Goal: Information Seeking & Learning: Learn about a topic

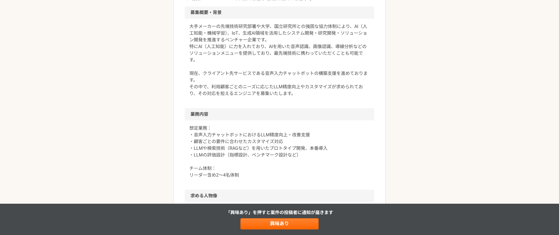
scroll to position [161, 0]
drag, startPoint x: 265, startPoint y: 72, endPoint x: 336, endPoint y: 78, distance: 71.8
click at [336, 78] on p "大手メーカーの先端技術研究部署や大学、国立研究所との強固な協力体制により、AI（人工知能・機械学習）、IoT、生成AI領域を活用したシステム開発・研究開発・ソ…" at bounding box center [279, 59] width 180 height 74
click at [313, 103] on div "大手メーカーの先端技術研究部署や大学、国立研究所との強固な協力体制により、AI（人工知能・機械学習）、IoT、生成AI領域を活用したシステム開発・研究開発・ソ…" at bounding box center [279, 62] width 189 height 89
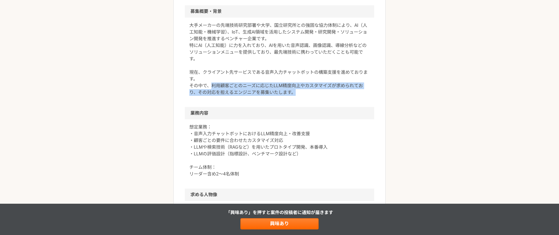
drag, startPoint x: 212, startPoint y: 84, endPoint x: 299, endPoint y: 91, distance: 87.5
click at [299, 91] on p "大手メーカーの先端技術研究部署や大学、国立研究所との強固な協力体制により、AI（人工知能・機械学習）、IoT、生成AI領域を活用したシステム開発・研究開発・ソ…" at bounding box center [279, 59] width 180 height 74
click at [303, 95] on p "大手メーカーの先端技術研究部署や大学、国立研究所との強固な協力体制により、AI（人工知能・機械学習）、IoT、生成AI領域を活用したシステム開発・研究開発・ソ…" at bounding box center [279, 59] width 180 height 74
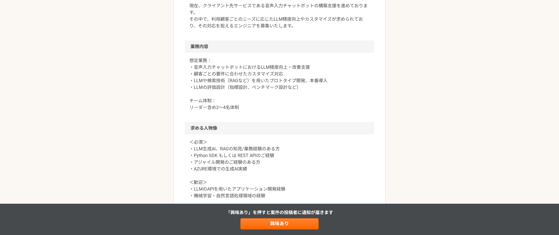
scroll to position [227, 0]
click at [270, 96] on p "想定業務： ・音声入力チャットボットにおけるLLM精度向上・改善支援 ・顧客ごとの要件に合わせたカスタマイズ対応 ・LLMや検索技術（RAGなど）を用いたプロ…" at bounding box center [279, 85] width 180 height 54
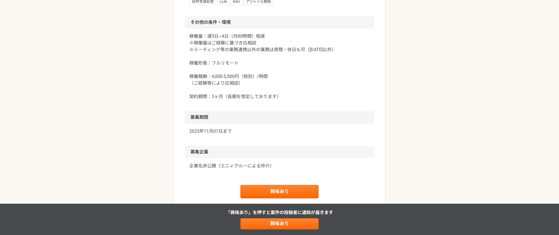
scroll to position [471, 0]
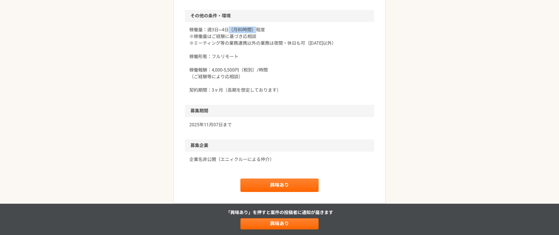
drag, startPoint x: 229, startPoint y: 30, endPoint x: 254, endPoint y: 30, distance: 25.4
click at [254, 30] on p "稼働量：週3日~4日（月80時間）程度 ※稼働量はご経験に基づき応相談 ※ミーティング等の業務連携以外の業務は夜間・休日も可（[DATE]以外） 稼働形態：フ…" at bounding box center [279, 60] width 180 height 67
drag, startPoint x: 187, startPoint y: 43, endPoint x: 335, endPoint y: 42, distance: 147.5
click at [334, 42] on div "稼働量：週3日~4日（月80時間）程度 ※稼働量はご経験に基づき応相談 ※ミーティング等の業務連携以外の業務は夜間・休日も可（[DATE]以外） 稼働形態：フ…" at bounding box center [279, 63] width 189 height 83
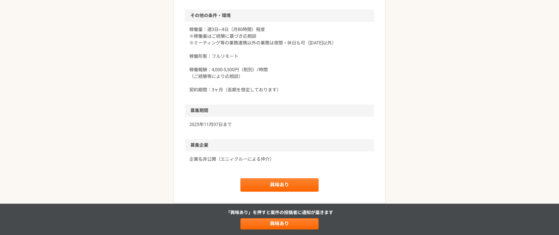
click at [340, 41] on p "稼働量：週3日~4日（月80時間）程度 ※稼働量はご経験に基づき応相談 ※ミーティング等の業務連携以外の業務は夜間・休日も可（[DATE]以外） 稼働形態：フ…" at bounding box center [279, 59] width 180 height 67
drag, startPoint x: 339, startPoint y: 41, endPoint x: 188, endPoint y: 44, distance: 150.9
click at [188, 44] on div "稼働量：週3日~4日（月80時間）程度 ※稼働量はご経験に基づき応相談 ※ミーティング等の業務連携以外の業務は夜間・休日も可（[DATE]以外） 稼働形態：フ…" at bounding box center [279, 63] width 189 height 83
click at [320, 46] on p "稼働量：週3日~4日（月80時間）程度 ※稼働量はご経験に基づき応相談 ※ミーティング等の業務連携以外の業務は夜間・休日も可（[DATE]以外） 稼働形態：フ…" at bounding box center [279, 59] width 180 height 67
drag, startPoint x: 308, startPoint y: 44, endPoint x: 335, endPoint y: 43, distance: 27.1
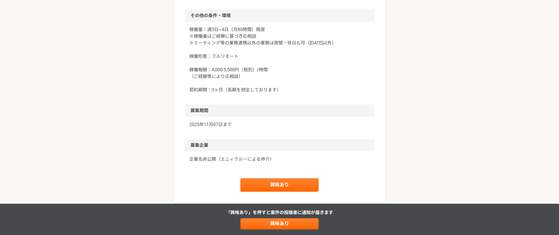
click at [335, 43] on p "稼働量：週3日~4日（月80時間）程度 ※稼働量はご経験に基づき応相談 ※ミーティング等の業務連携以外の業務は夜間・休日も可（[DATE]以外） 稼働形態：フ…" at bounding box center [279, 59] width 180 height 67
drag, startPoint x: 306, startPoint y: 42, endPoint x: 341, endPoint y: 44, distance: 34.1
click at [341, 44] on p "稼働量：週3日~4日（月80時間）程度 ※稼働量はご経験に基づき応相談 ※ミーティング等の業務連携以外の業務は夜間・休日も可（[DATE]以外） 稼働形態：フ…" at bounding box center [279, 59] width 180 height 67
click at [295, 65] on p "稼働量：週3日~4日（月80時間）程度 ※稼働量はご経験に基づき応相談 ※ミーティング等の業務連携以外の業務は夜間・休日も可（[DATE]以外） 稼働形態：フ…" at bounding box center [279, 59] width 180 height 67
drag, startPoint x: 186, startPoint y: 69, endPoint x: 190, endPoint y: 68, distance: 4.5
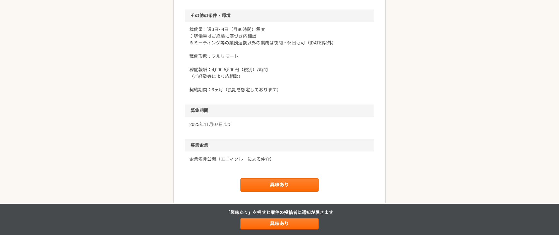
click at [191, 69] on div "稼働量：週3日~4日（月80時間）程度 ※稼働量はご経験に基づき応相談 ※ミーティング等の業務連携以外の業務は夜間・休日も可（[DATE]以外） 稼働形態：フ…" at bounding box center [279, 63] width 189 height 83
drag, startPoint x: 189, startPoint y: 68, endPoint x: 263, endPoint y: 77, distance: 73.7
click at [263, 77] on p "稼働量：週3日~4日（月80時間）程度 ※稼働量はご経験に基づき応相談 ※ミーティング等の業務連携以外の業務は夜間・休日も可（[DATE]以外） 稼働形態：フ…" at bounding box center [279, 59] width 180 height 67
drag, startPoint x: 191, startPoint y: 77, endPoint x: 244, endPoint y: 77, distance: 52.8
click at [244, 77] on p "稼働量：週3日~4日（月80時間）程度 ※稼働量はご経験に基づき応相談 ※ミーティング等の業務連携以外の業務は夜間・休日も可（[DATE]以外） 稼働形態：フ…" at bounding box center [279, 59] width 180 height 67
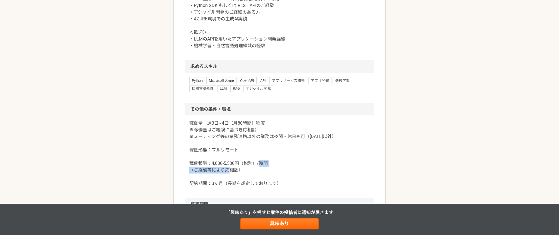
scroll to position [363, 0]
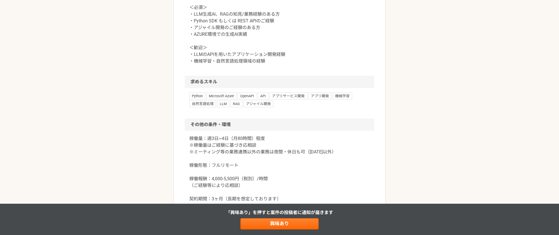
click at [284, 123] on h2 "その他の条件・環境" at bounding box center [279, 124] width 189 height 12
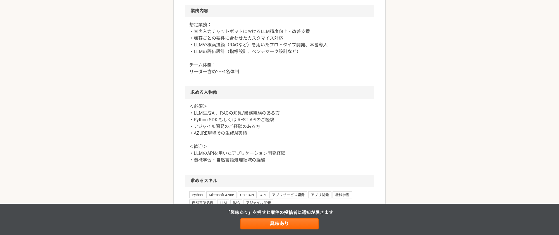
scroll to position [267, 0]
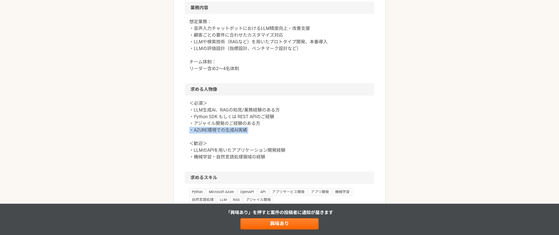
drag, startPoint x: 187, startPoint y: 131, endPoint x: 253, endPoint y: 132, distance: 65.4
click at [253, 132] on div "＜必須＞ ・LLM生成AI、RAGの知見/業務経験のある方 ・Python SDK もしくは REST APIのご経験 ・アジャイル開発のご経験のある方 ・A…" at bounding box center [279, 134] width 189 height 76
drag, startPoint x: 187, startPoint y: 116, endPoint x: 283, endPoint y: 116, distance: 96.4
click at [283, 116] on div "＜必須＞ ・LLM生成AI、RAGの知見/業務経験のある方 ・Python SDK もしくは REST APIのご経験 ・アジャイル開発のご経験のある方 ・A…" at bounding box center [279, 134] width 189 height 76
drag, startPoint x: 189, startPoint y: 110, endPoint x: 221, endPoint y: 118, distance: 32.9
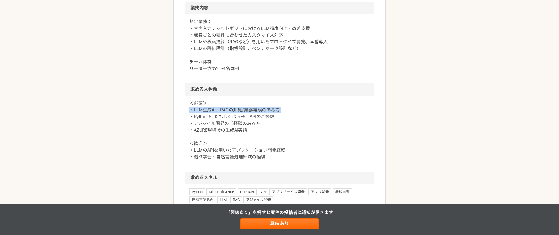
click at [333, 107] on p "＜必須＞ ・LLM生成AI、RAGの知見/業務経験のある方 ・Python SDK もしくは REST APIのご経験 ・アジャイル開発のご経験のある方 ・A…" at bounding box center [279, 130] width 180 height 60
drag, startPoint x: 187, startPoint y: 118, endPoint x: 287, endPoint y: 116, distance: 99.2
click at [287, 116] on div "＜必須＞ ・LLM生成AI、RAGの知見/業務経験のある方 ・Python SDK もしくは REST APIのご経験 ・アジャイル開発のご経験のある方 ・A…" at bounding box center [279, 134] width 189 height 76
click at [289, 120] on p "＜必須＞ ・LLM生成AI、RAGの知見/業務経験のある方 ・Python SDK もしくは REST APIのご経験 ・アジャイル開発のご経験のある方 ・A…" at bounding box center [279, 130] width 180 height 60
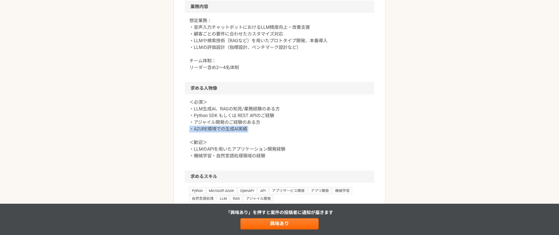
drag, startPoint x: 189, startPoint y: 129, endPoint x: 258, endPoint y: 128, distance: 68.2
click at [258, 128] on p "＜必須＞ ・LLM生成AI、RAGの知見/業務経験のある方 ・Python SDK もしくは REST APIのご経験 ・アジャイル開発のご経験のある方 ・A…" at bounding box center [279, 129] width 180 height 60
click at [277, 127] on p "＜必須＞ ・LLM生成AI、RAGの知見/業務経験のある方 ・Python SDK もしくは REST APIのご経験 ・アジャイル開発のご経験のある方 ・A…" at bounding box center [279, 129] width 180 height 60
click at [408, 2] on div "エンジニア 生成AI領域活用開発ベンチャー　LLMエンジニア 業務委託 平日夜の稼働も可 土日祝日の稼働も可 企業名非公開（エニィクルーによる仲介） 募集職種…" at bounding box center [279, 92] width 559 height 674
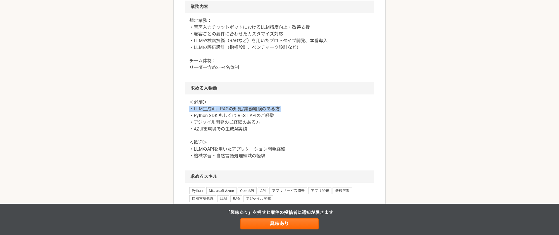
drag, startPoint x: 290, startPoint y: 109, endPoint x: 254, endPoint y: 109, distance: 35.8
click at [187, 108] on div "＜必須＞ ・LLM生成AI、RAGの知見/業務経験のある方 ・Python SDK もしくは REST APIのご経験 ・アジャイル開発のご経験のある方 ・A…" at bounding box center [279, 132] width 189 height 76
click at [299, 109] on p "＜必須＞ ・LLM生成AI、RAGの知見/業務経験のある方 ・Python SDK もしくは REST APIのご経験 ・アジャイル開発のご経験のある方 ・A…" at bounding box center [279, 129] width 180 height 60
drag, startPoint x: 299, startPoint y: 109, endPoint x: 214, endPoint y: 108, distance: 85.2
click at [214, 108] on p "＜必須＞ ・LLM生成AI、RAGの知見/業務経験のある方 ・Python SDK もしくは REST APIのご経験 ・アジャイル開発のご経験のある方 ・A…" at bounding box center [279, 129] width 180 height 60
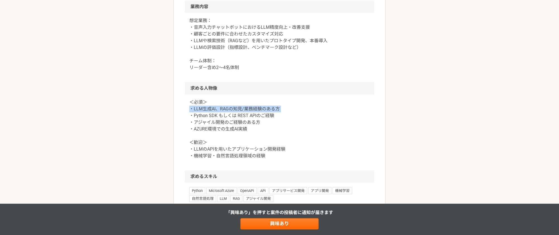
drag, startPoint x: 288, startPoint y: 108, endPoint x: 185, endPoint y: 114, distance: 102.7
click at [173, 106] on article "エンジニア 生成AI領域活用開発ベンチャー　LLMエンジニア 業務委託 平日夜の稼働も可 土日祝日の稼働も可 企業名非公開（エニィクルーによる仲介） 募集職種…" at bounding box center [279, 86] width 212 height 641
click at [187, 114] on div "＜必須＞ ・LLM生成AI、RAGの知見/業務経験のある方 ・Python SDK もしくは REST APIのご経験 ・アジャイル開発のご経験のある方 ・A…" at bounding box center [279, 132] width 189 height 76
drag, startPoint x: 188, startPoint y: 114, endPoint x: 232, endPoint y: 115, distance: 43.3
click at [218, 115] on div "＜必須＞ ・LLM生成AI、RAGの知見/業務経験のある方 ・Python SDK もしくは REST APIのご経験 ・アジャイル開発のご経験のある方 ・A…" at bounding box center [279, 132] width 189 height 76
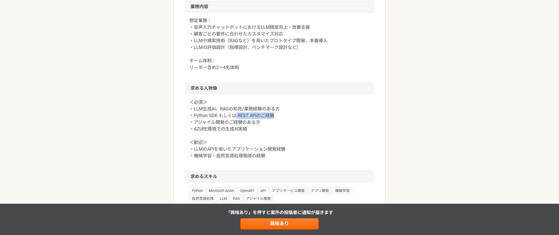
drag, startPoint x: 236, startPoint y: 115, endPoint x: 280, endPoint y: 118, distance: 43.7
click at [277, 117] on p "＜必須＞ ・LLM生成AI、RAGの知見/業務経験のある方 ・Python SDK もしくは REST APIのご経験 ・アジャイル開発のご経験のある方 ・A…" at bounding box center [279, 129] width 180 height 60
click at [295, 119] on p "＜必須＞ ・LLM生成AI、RAGの知見/業務経験のある方 ・Python SDK もしくは REST APIのご経験 ・アジャイル開発のご経験のある方 ・A…" at bounding box center [279, 129] width 180 height 60
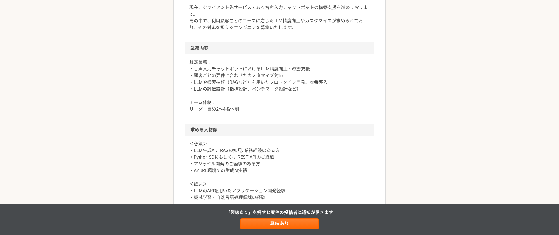
scroll to position [226, 0]
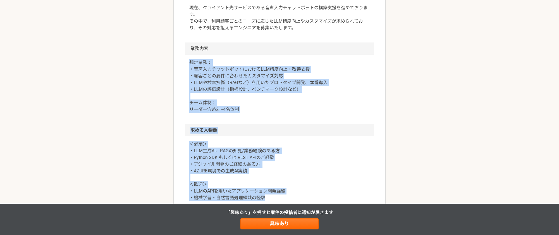
drag, startPoint x: 197, startPoint y: 64, endPoint x: 305, endPoint y: 192, distance: 167.9
click at [304, 195] on article "エンジニア 生成AI領域活用開発ベンチャー　LLMエンジニア 業務委託 平日夜の稼働も可 土日祝日の稼働も可 企業名非公開（エニィクルーによる仲介） 募集職種…" at bounding box center [279, 128] width 212 height 641
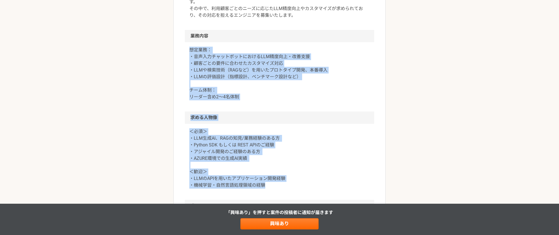
scroll to position [237, 0]
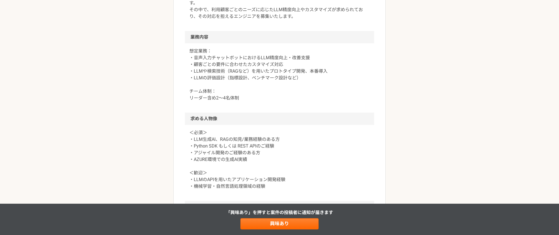
click at [269, 105] on div "想定業務： ・音声入力チャットボットにおけるLLM精度向上・改善支援 ・顧客ごとの要件に合わせたカスタマイズ対応 ・LLMや検索技術（RAGなど）を用いたプロ…" at bounding box center [279, 77] width 189 height 69
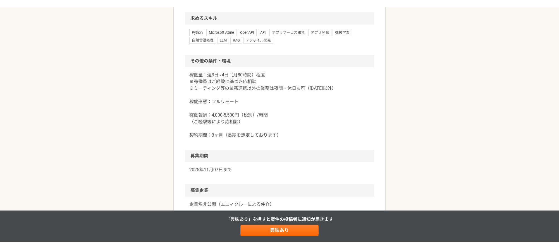
scroll to position [434, 0]
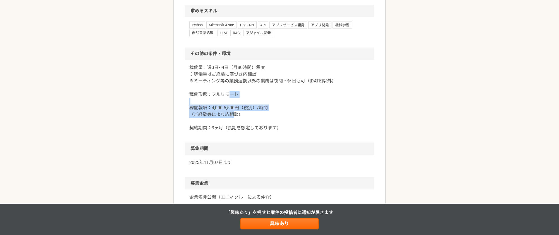
drag, startPoint x: 217, startPoint y: 105, endPoint x: 294, endPoint y: 115, distance: 76.9
click at [292, 118] on div "稼働量：週3日~4日（月80時間）程度 ※稼働量はご経験に基づき応相談 ※ミーティング等の業務連携以外の業務は夜間・休日も可（[DATE]以外） 稼働形態：フ…" at bounding box center [279, 101] width 189 height 83
